Goal: Complete application form

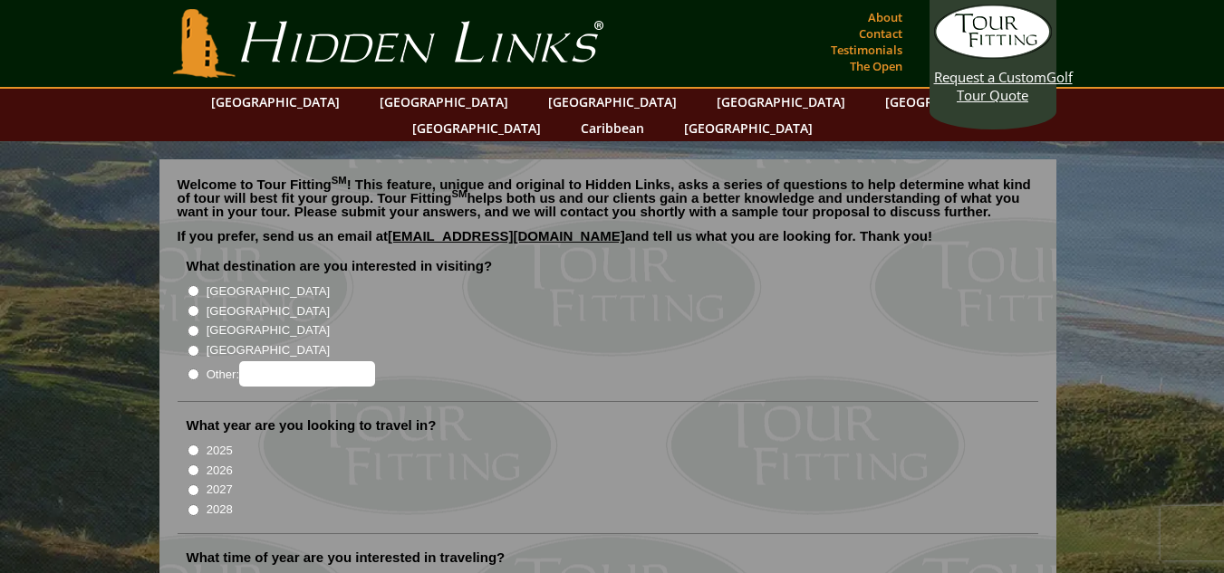
click at [193, 305] on input "[GEOGRAPHIC_DATA]" at bounding box center [194, 311] width 12 height 12
radio input "true"
click at [193, 465] on input "2026" at bounding box center [194, 471] width 12 height 12
radio input "true"
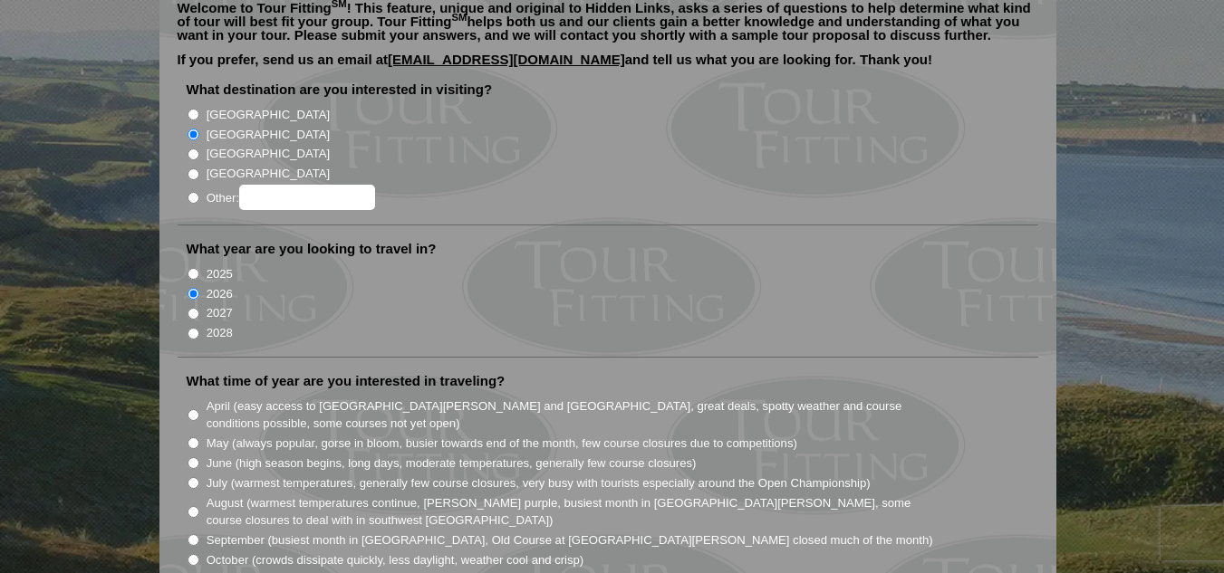
scroll to position [181, 0]
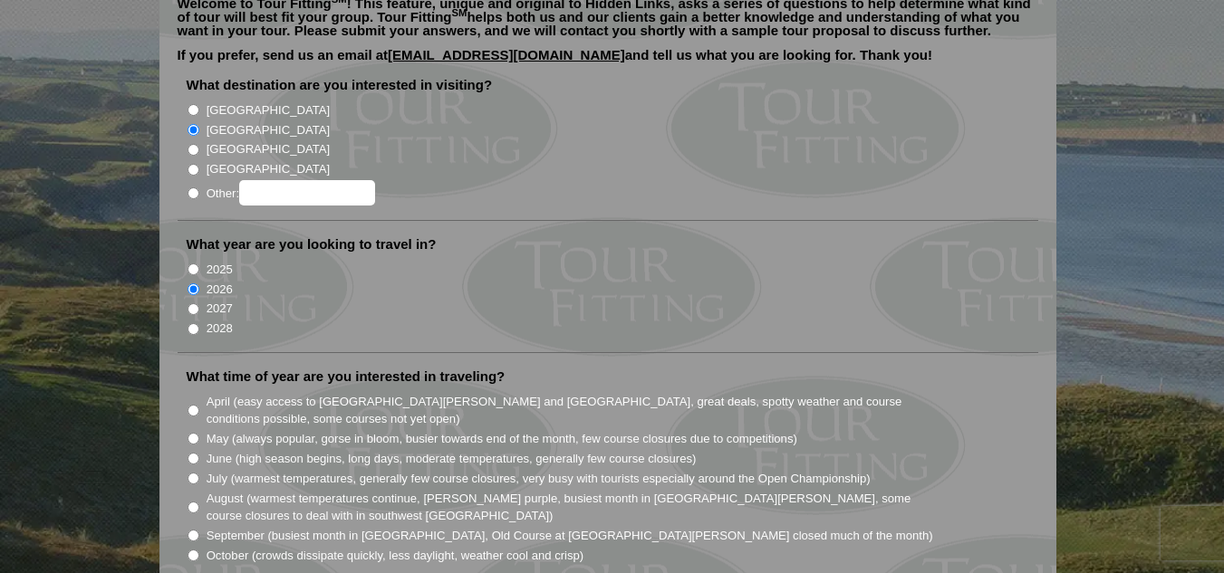
click at [191, 453] on input "June (high season begins, long days, moderate temperatures, generally few cours…" at bounding box center [194, 459] width 12 height 12
radio input "true"
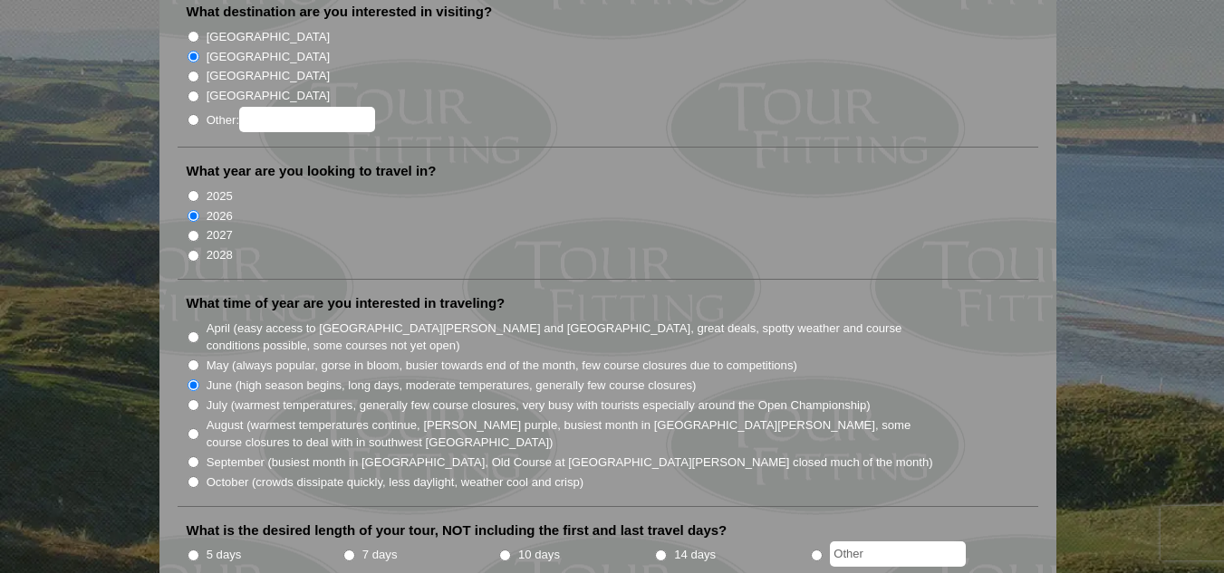
scroll to position [453, 0]
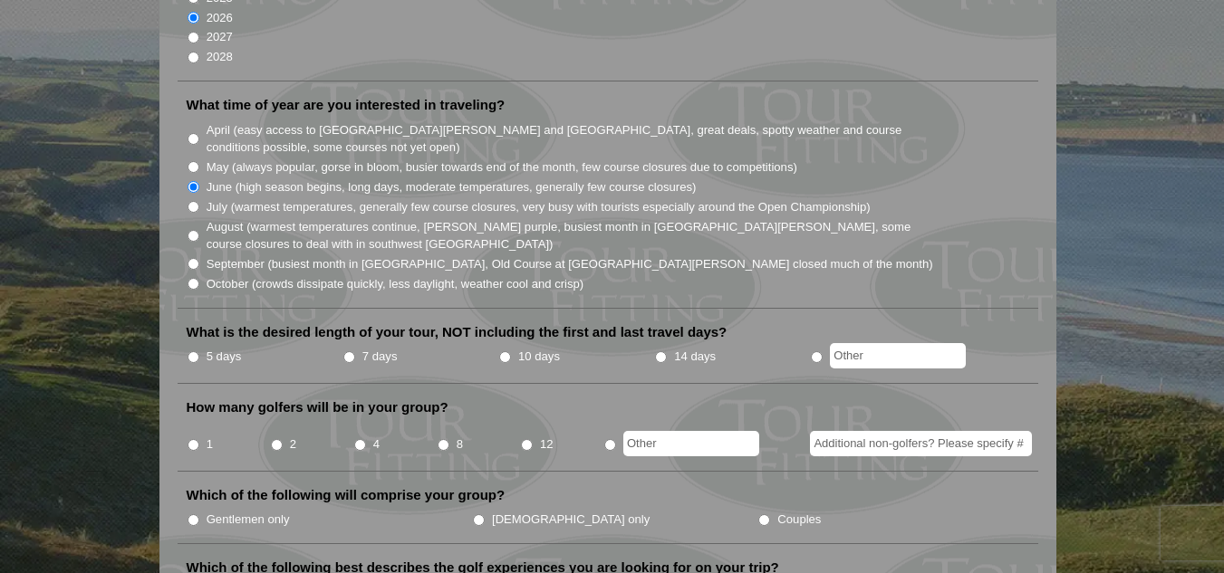
click at [192, 352] on input "5 days" at bounding box center [194, 358] width 12 height 12
radio input "true"
click at [360, 439] on input "4" at bounding box center [360, 445] width 12 height 12
radio input "true"
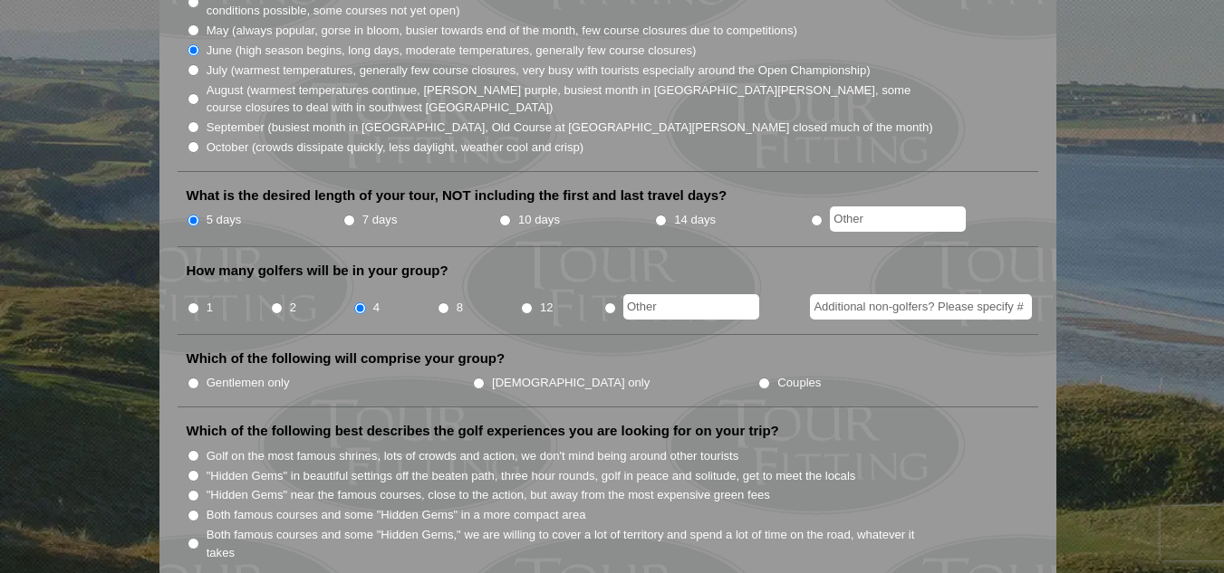
scroll to position [634, 0]
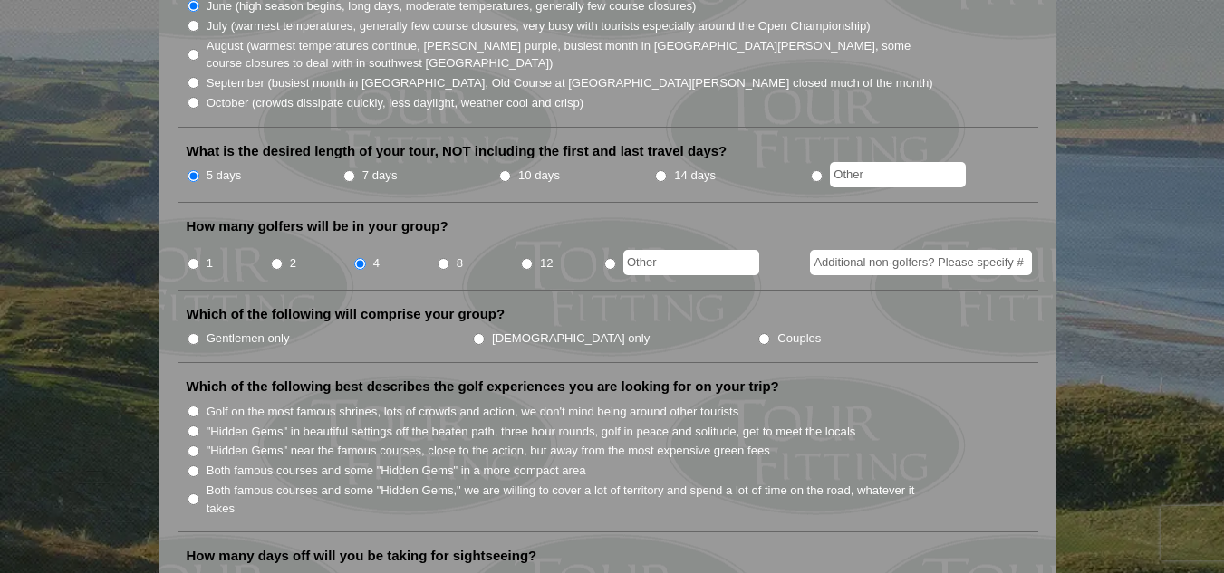
click at [195, 333] on input "Gentlemen only" at bounding box center [194, 339] width 12 height 12
radio input "true"
click at [193, 406] on input "Golf on the most famous shrines, lots of crowds and action, we don't mind being…" at bounding box center [194, 412] width 12 height 12
radio input "true"
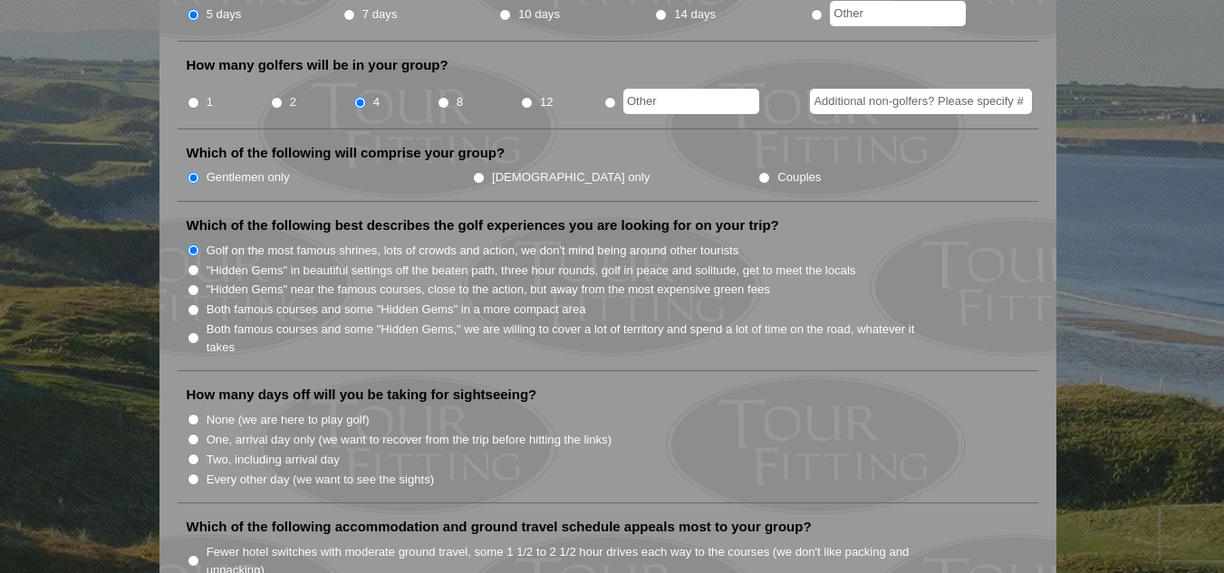
scroll to position [815, 0]
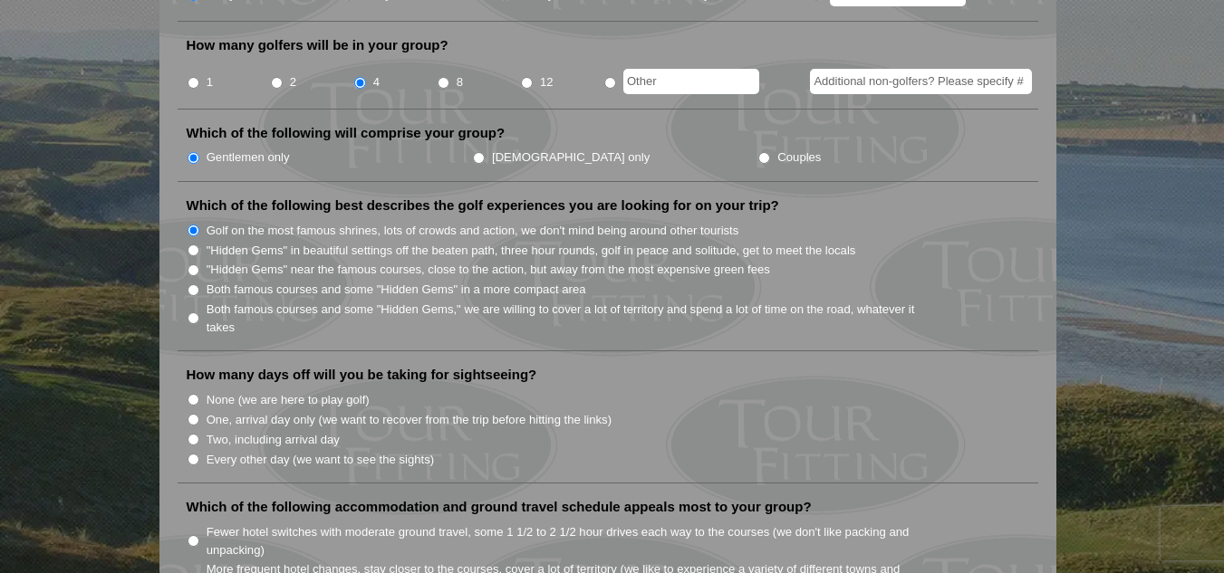
click at [192, 394] on input "None (we are here to play golf)" at bounding box center [194, 400] width 12 height 12
radio input "true"
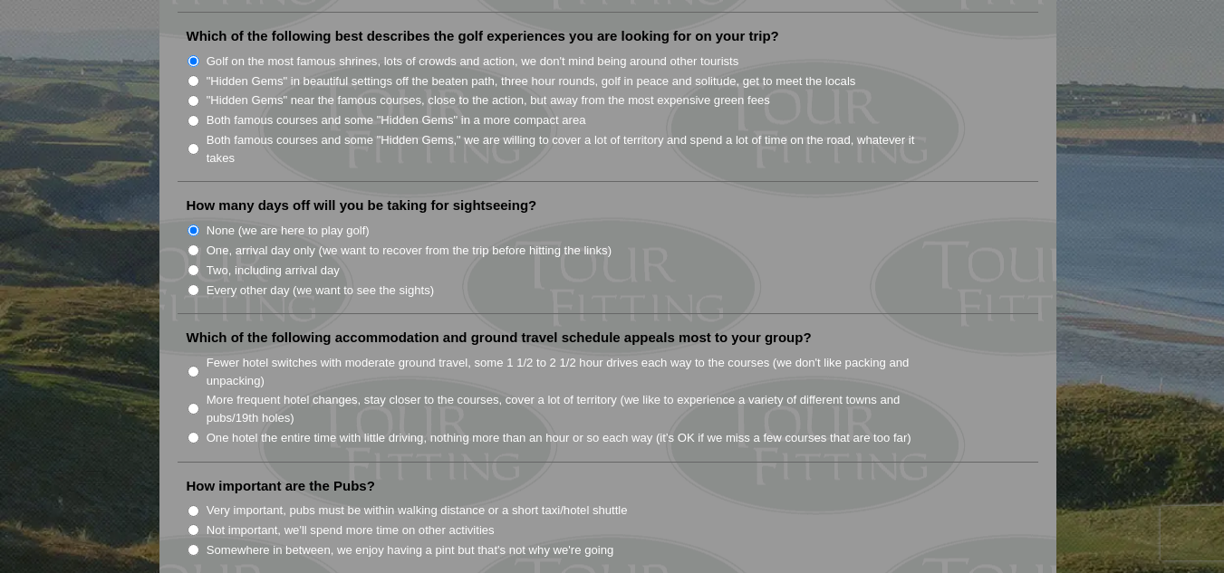
scroll to position [997, 0]
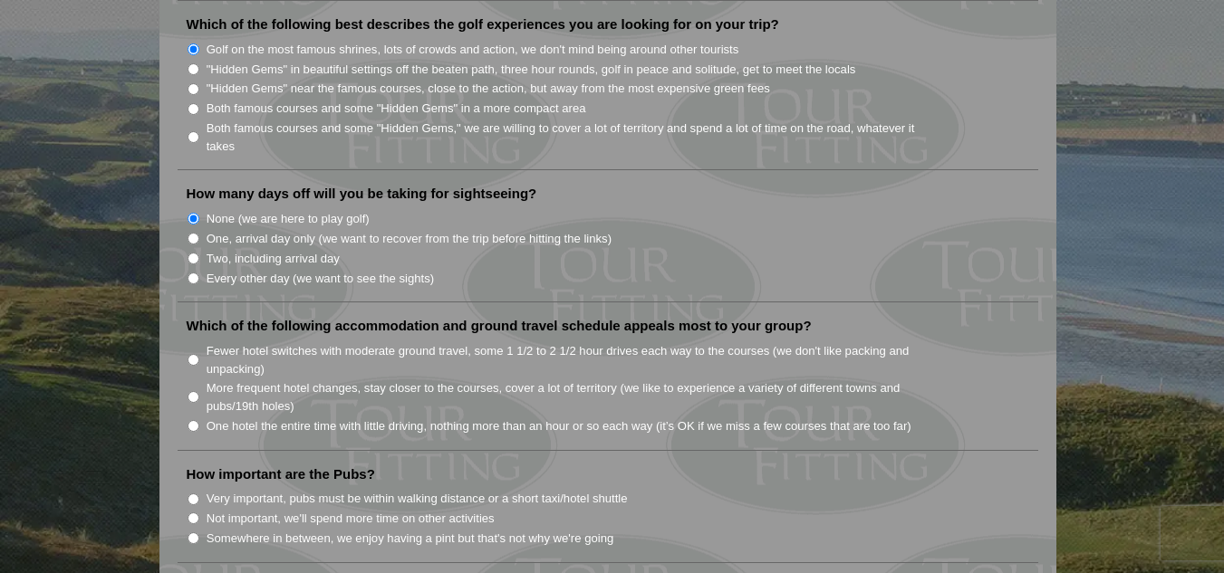
click at [195, 420] on input "One hotel the entire time with little driving, nothing more than an hour or so …" at bounding box center [194, 426] width 12 height 12
radio input "true"
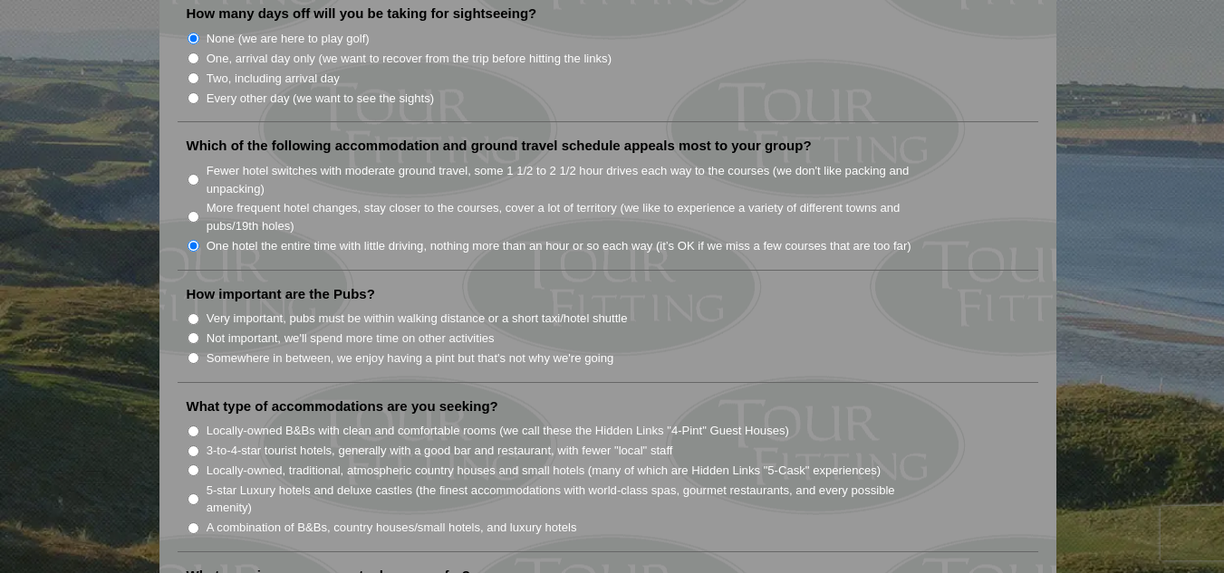
scroll to position [1087, 0]
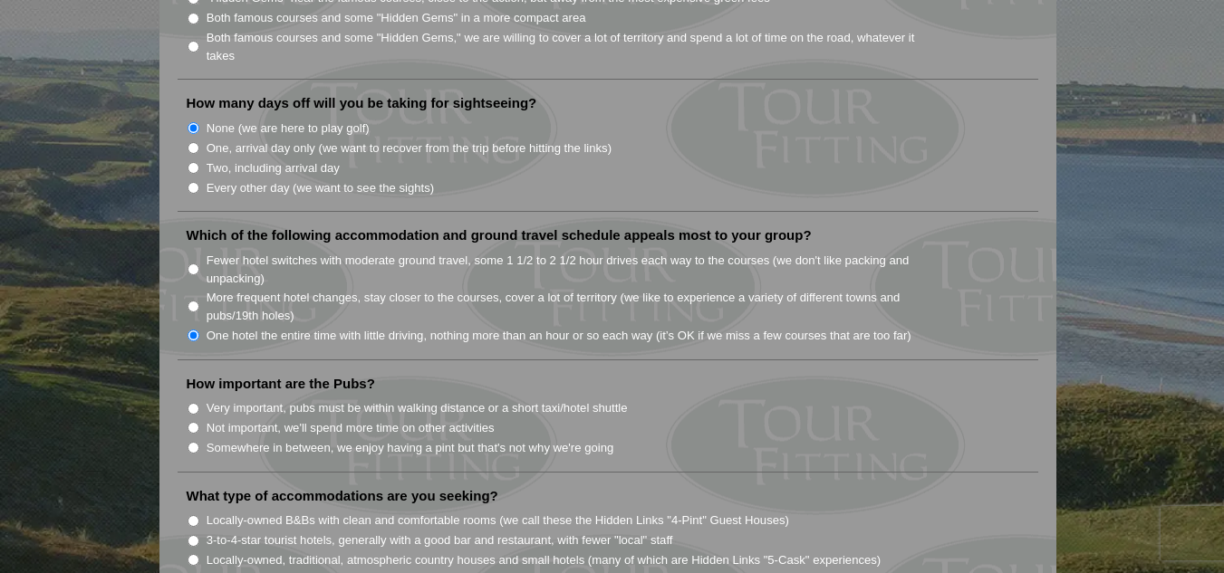
click at [191, 403] on input "Very important, pubs must be within walking distance or a short taxi/hotel shut…" at bounding box center [194, 409] width 12 height 12
radio input "true"
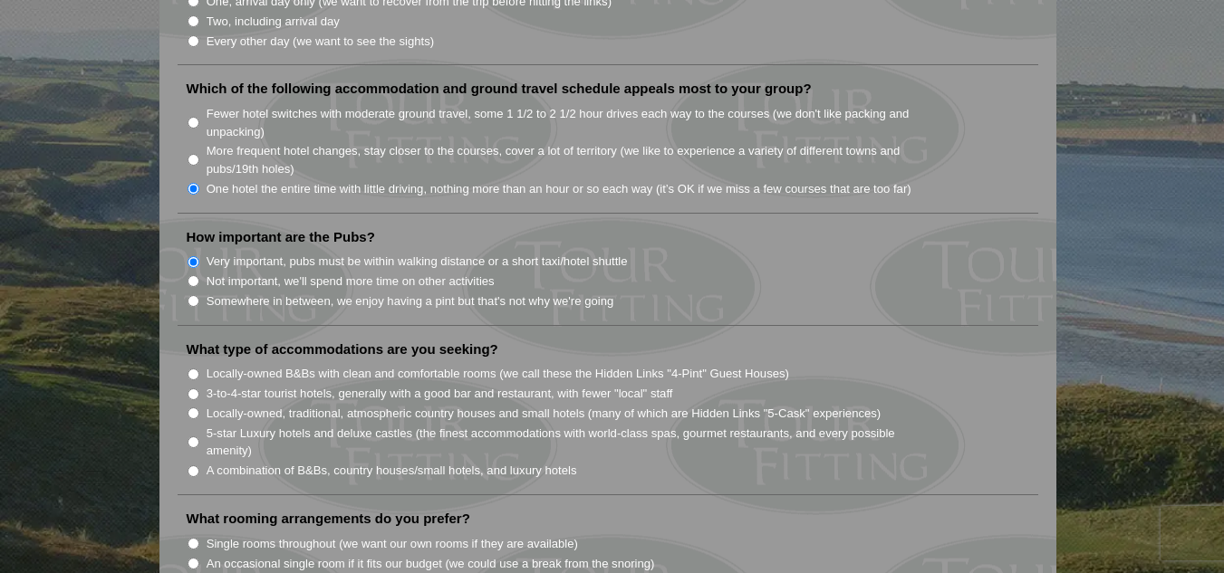
scroll to position [1268, 0]
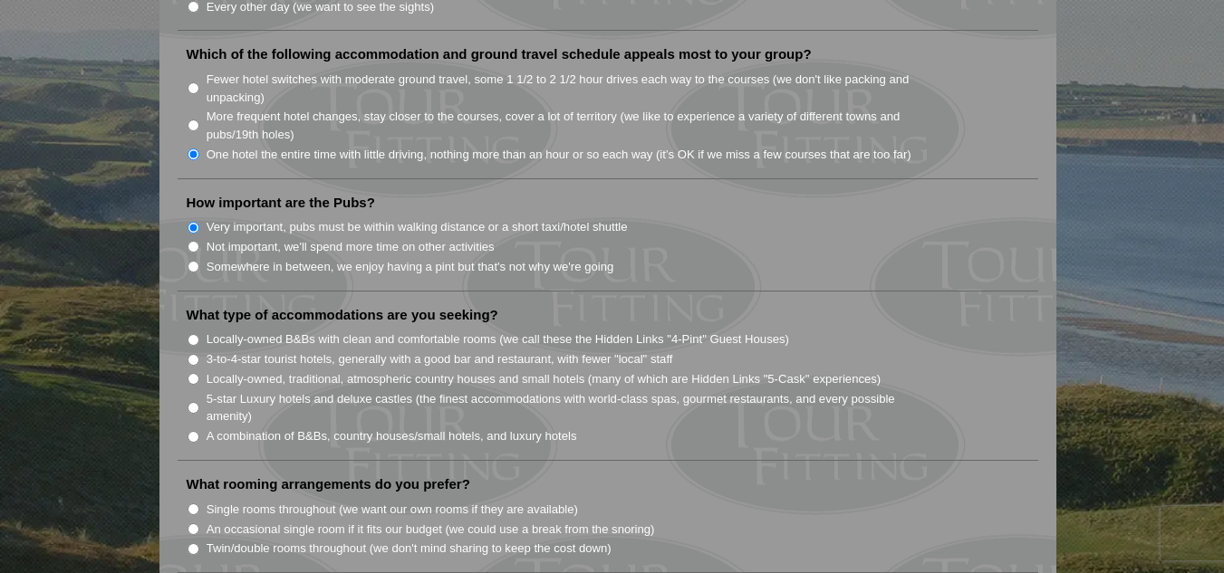
click at [194, 354] on input "3-to-4-star tourist hotels, generally with a good bar and restaurant, with fewe…" at bounding box center [194, 360] width 12 height 12
radio input "true"
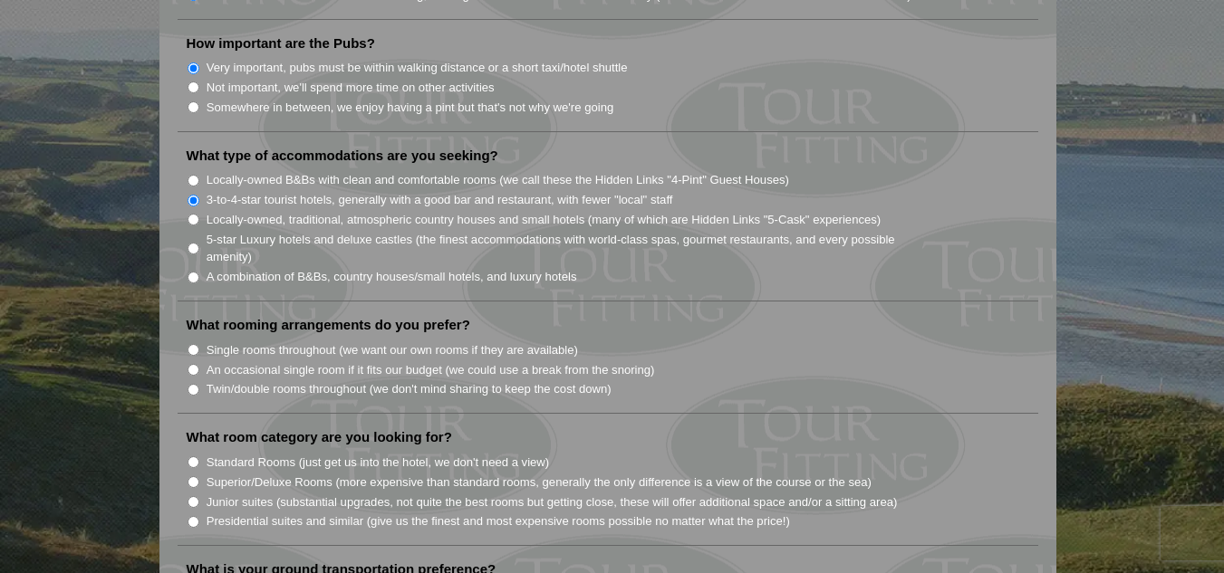
scroll to position [1450, 0]
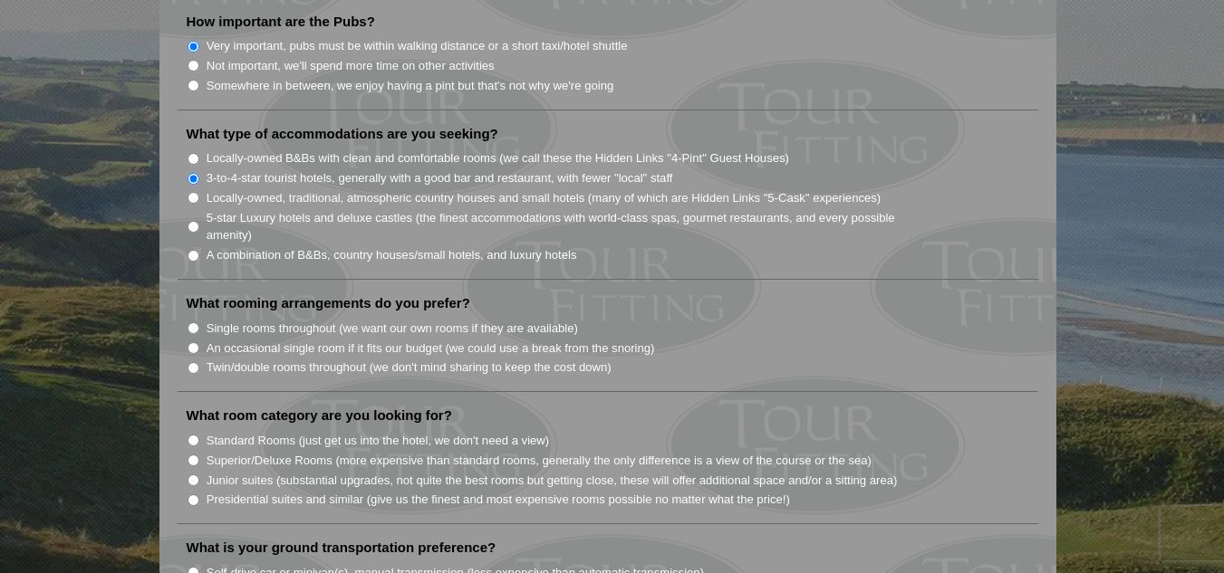
click at [192, 323] on input "Single rooms throughout (we want our own rooms if they are available)" at bounding box center [194, 329] width 12 height 12
radio input "true"
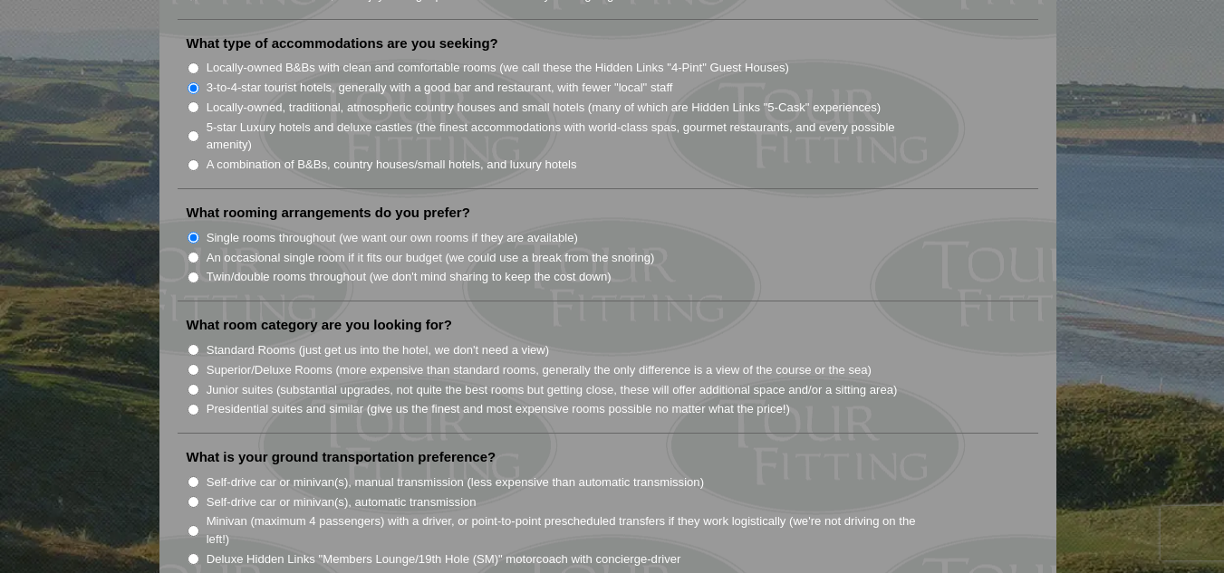
click at [189, 364] on input "Superior/Deluxe Rooms (more expensive than standard rooms, generally the only d…" at bounding box center [194, 370] width 12 height 12
radio input "true"
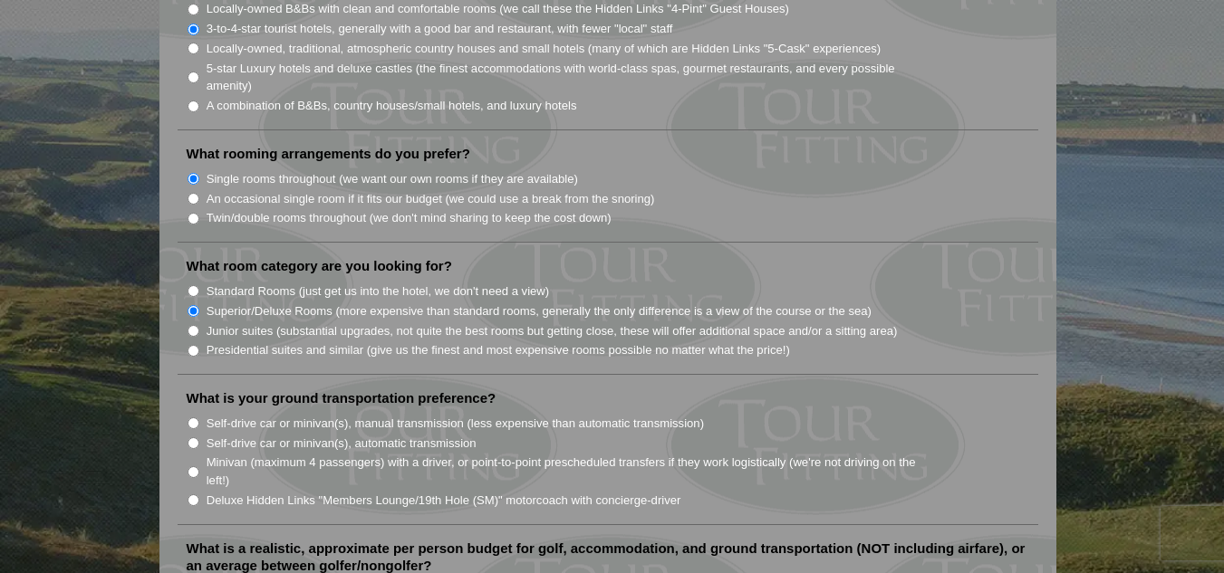
scroll to position [1631, 0]
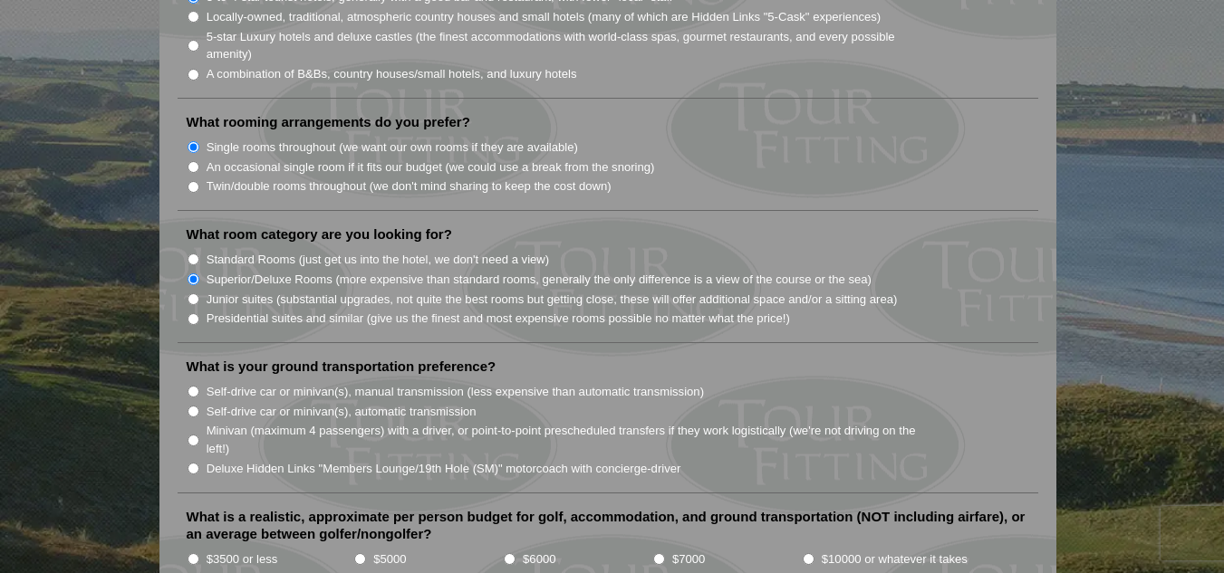
click at [195, 435] on input "Minivan (maximum 4 passengers) with a driver, or point-to-point prescheduled tr…" at bounding box center [194, 441] width 12 height 12
radio input "true"
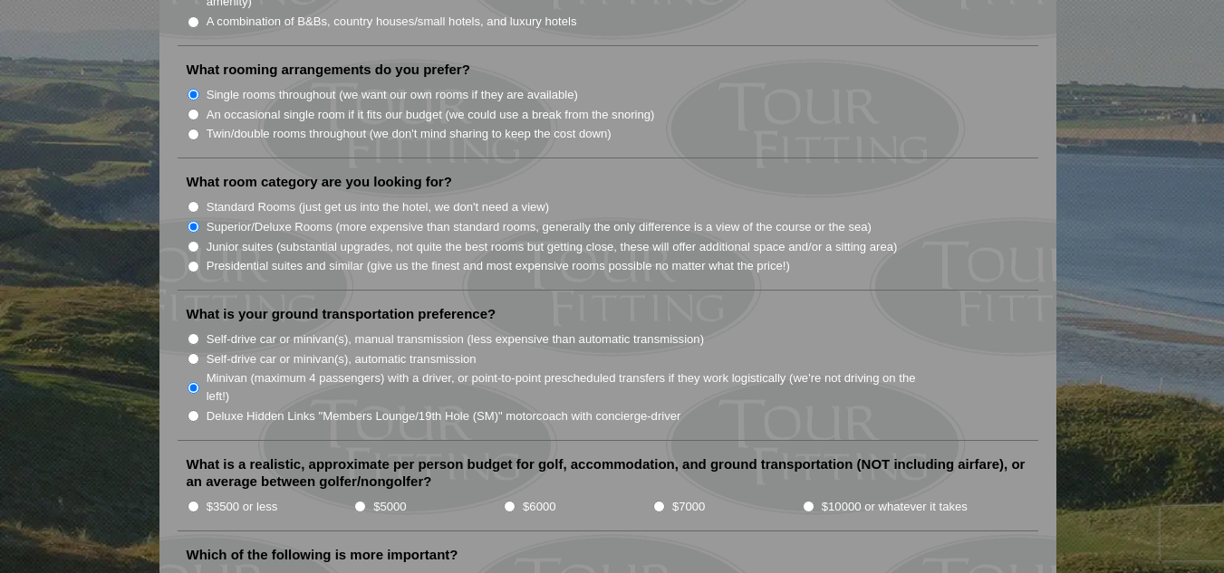
scroll to position [1812, 0]
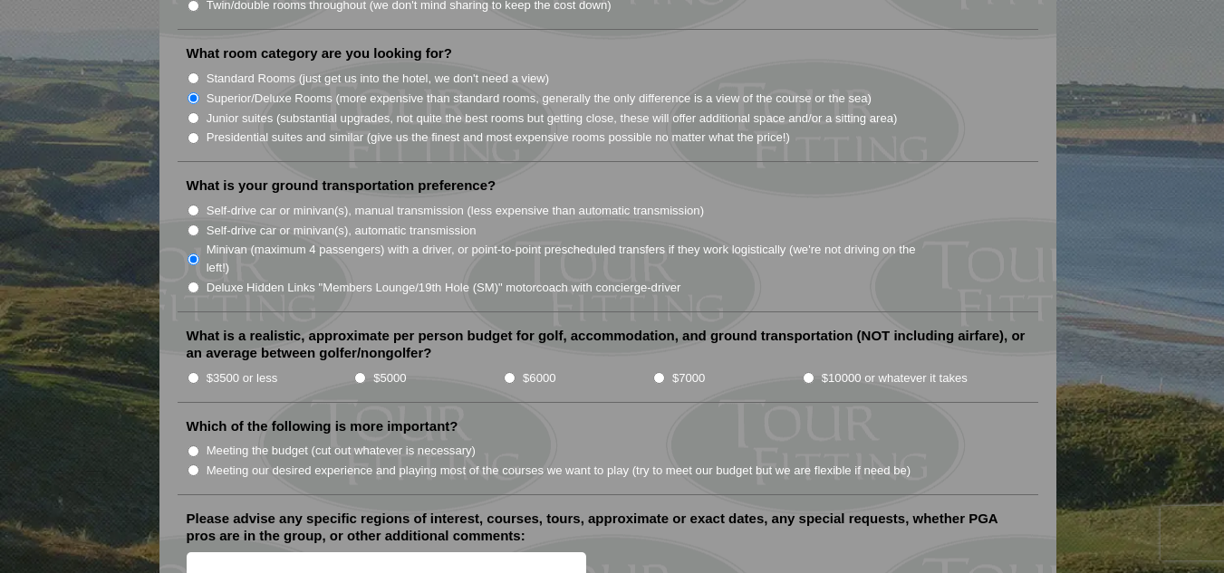
click at [360, 372] on input "$5000" at bounding box center [360, 378] width 12 height 12
radio input "true"
click at [196, 465] on input "Meeting our desired experience and playing most of the courses we want to play …" at bounding box center [194, 471] width 12 height 12
radio input "true"
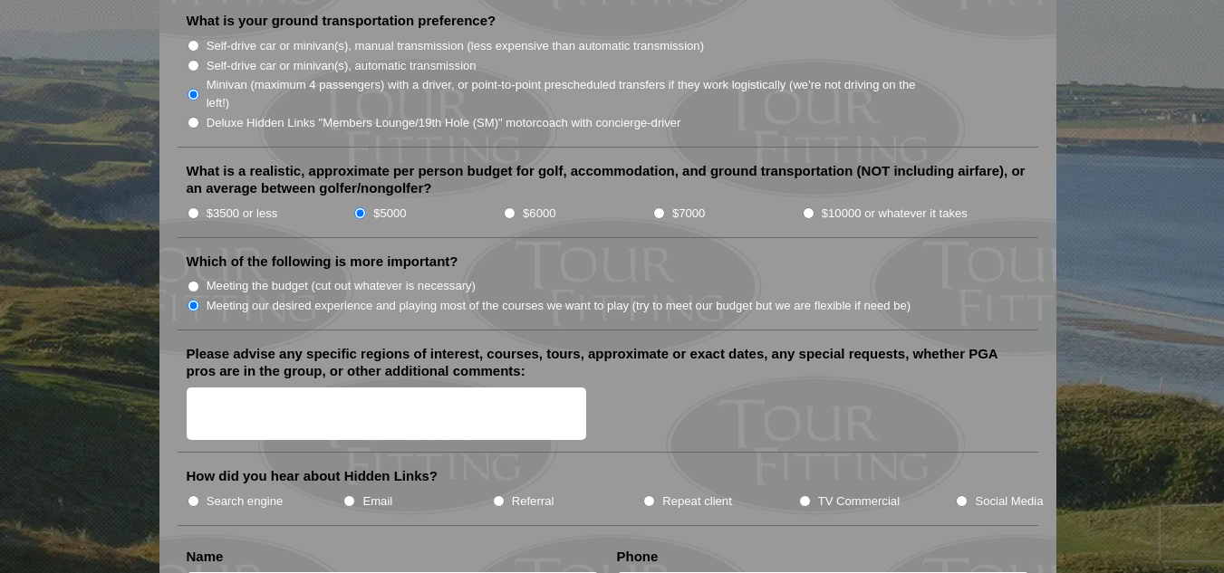
scroll to position [1993, 0]
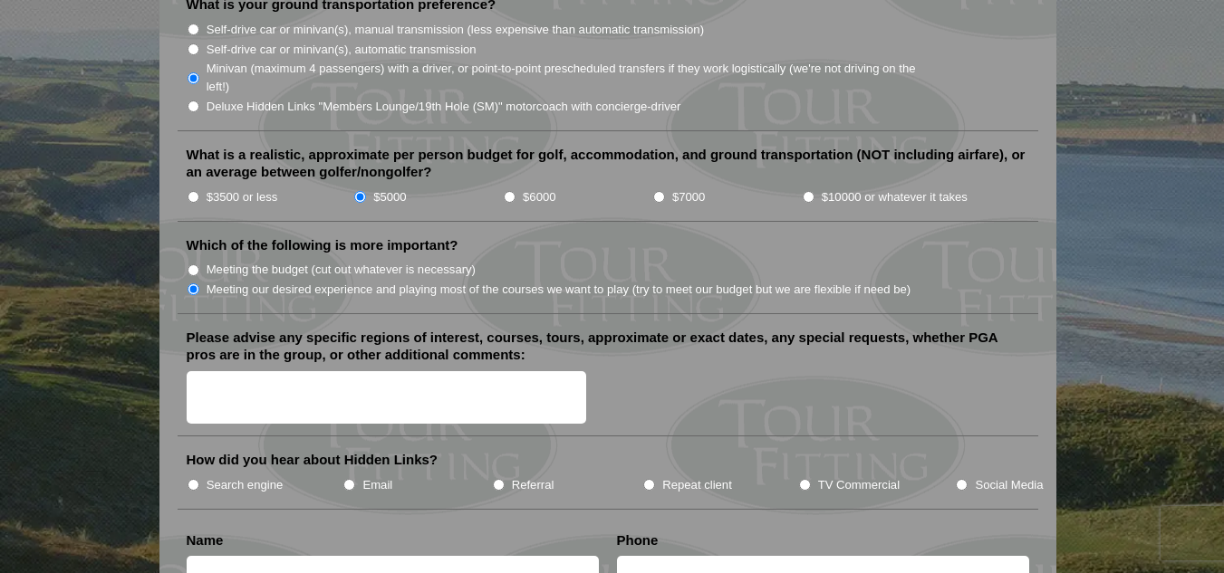
click at [298, 371] on textarea "Please advise any specific regions of interest, courses, tours, approximate or …" at bounding box center [387, 397] width 400 height 53
type textarea "Old Course, Kingsbarn, Carnoustie"
click at [651, 479] on input "Repeat client" at bounding box center [649, 485] width 12 height 12
radio input "true"
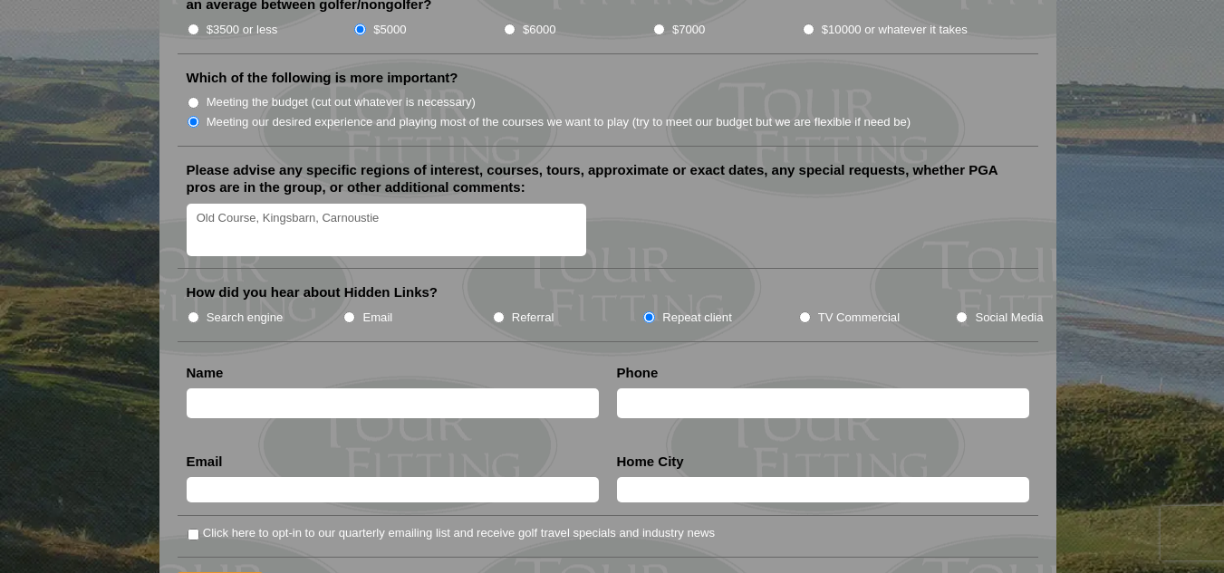
scroll to position [2174, 0]
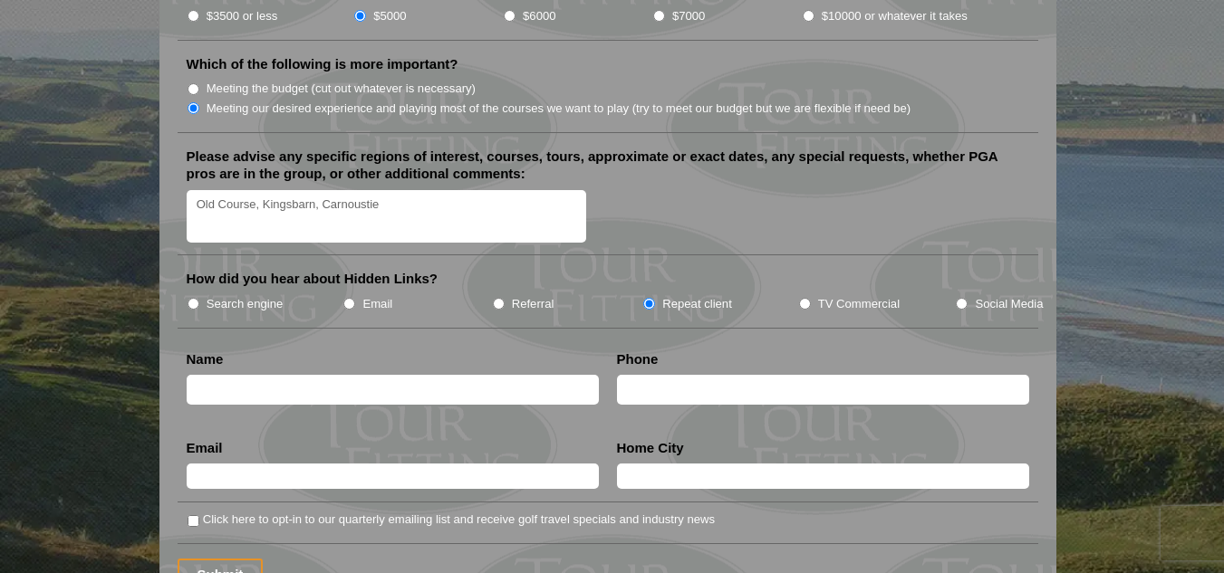
click at [284, 375] on input "text" at bounding box center [393, 390] width 412 height 30
type input "[PERSON_NAME]"
type input "7138287587"
type input "[EMAIL_ADDRESS][DOMAIN_NAME]"
type input "[GEOGRAPHIC_DATA]"
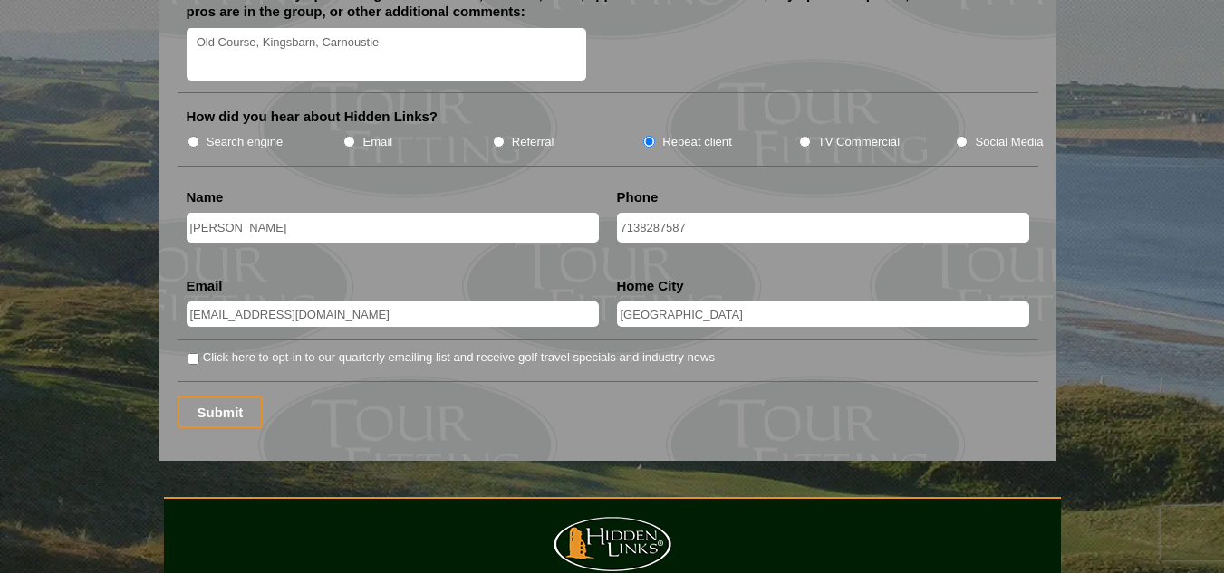
scroll to position [2356, 0]
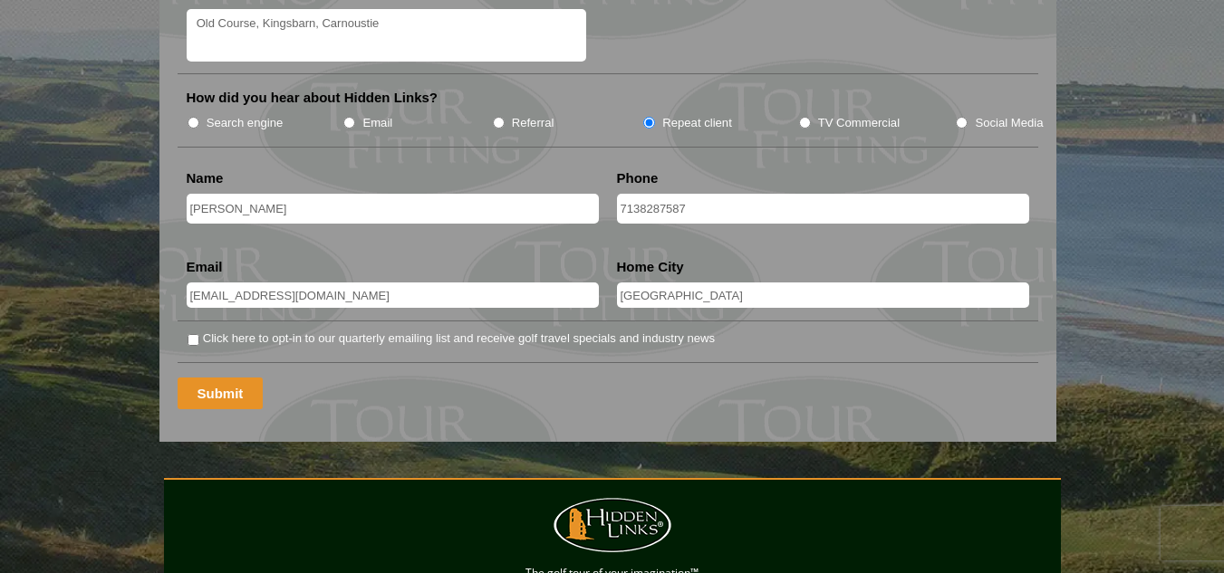
click at [218, 378] on input "Submit" at bounding box center [221, 394] width 86 height 32
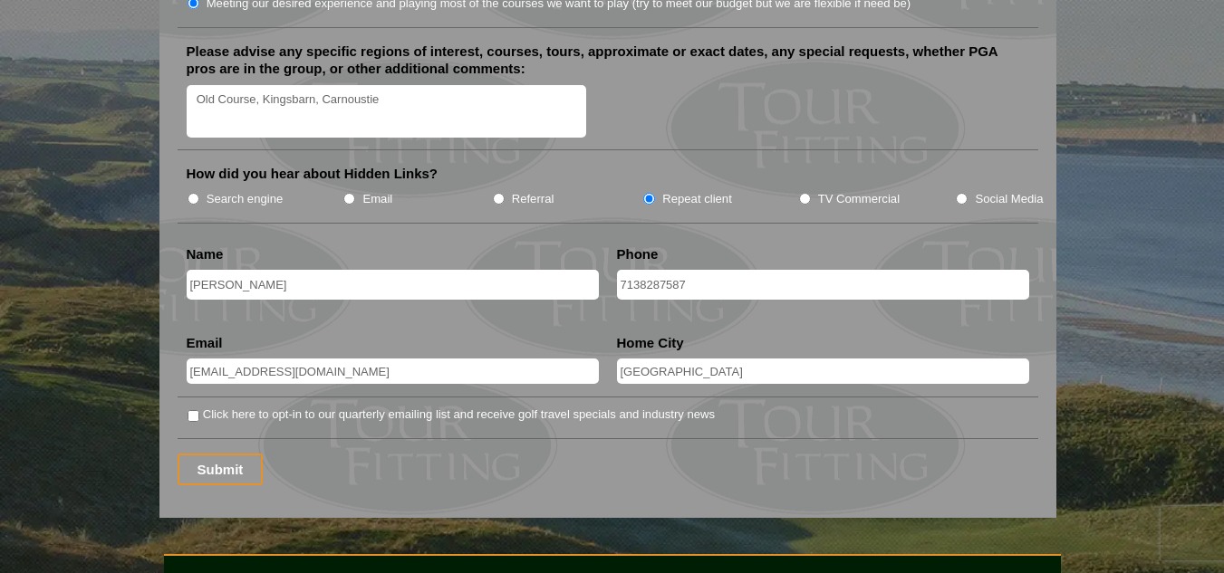
scroll to position [2356, 0]
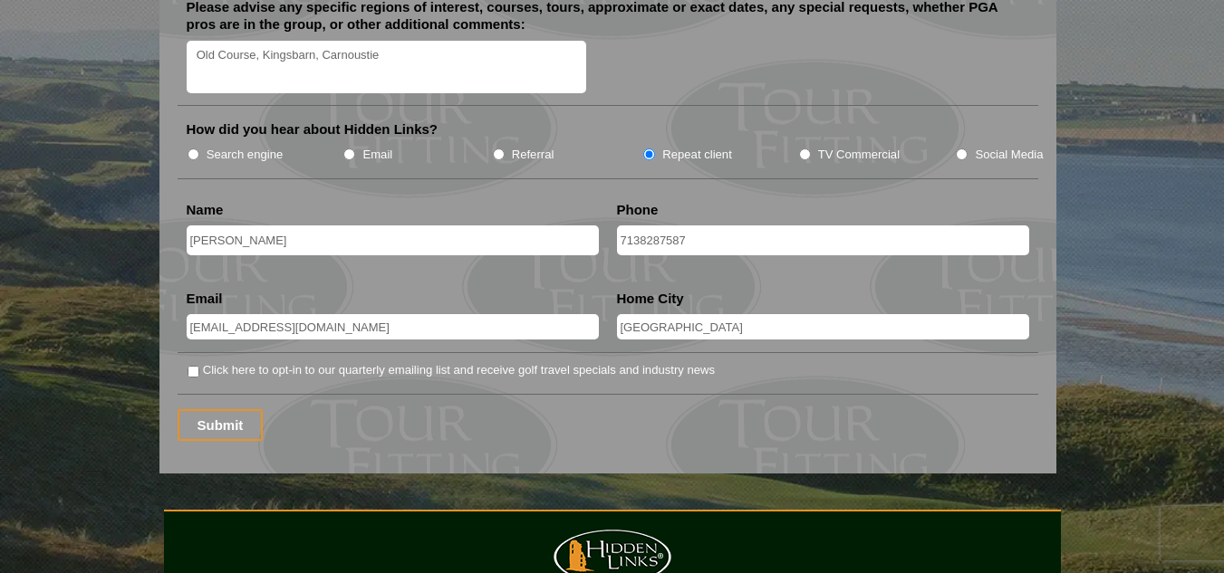
click at [191, 366] on input "Click here to opt-in to our quarterly emailing list and receive golf travel spe…" at bounding box center [194, 372] width 12 height 12
checkbox input "true"
click at [218, 410] on input "Submit" at bounding box center [221, 426] width 86 height 32
